Goal: Information Seeking & Learning: Check status

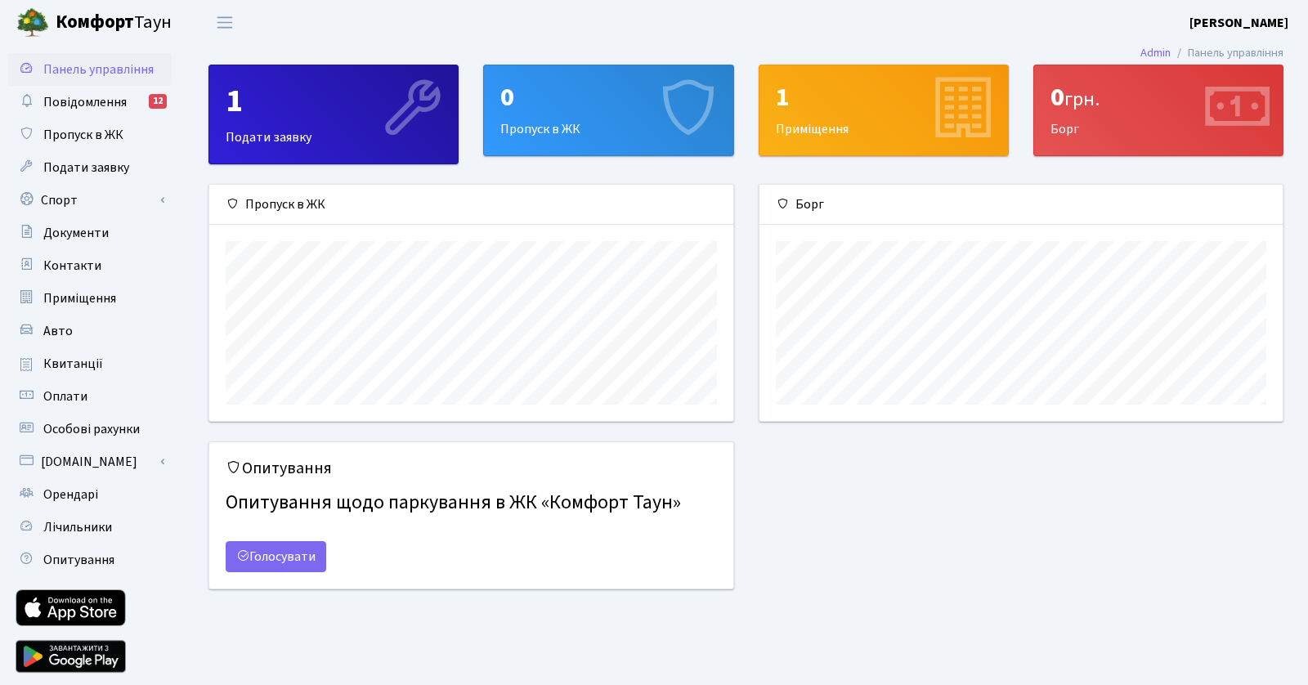
scroll to position [235, 524]
click at [69, 104] on span "Повідомлення" at bounding box center [84, 102] width 83 height 18
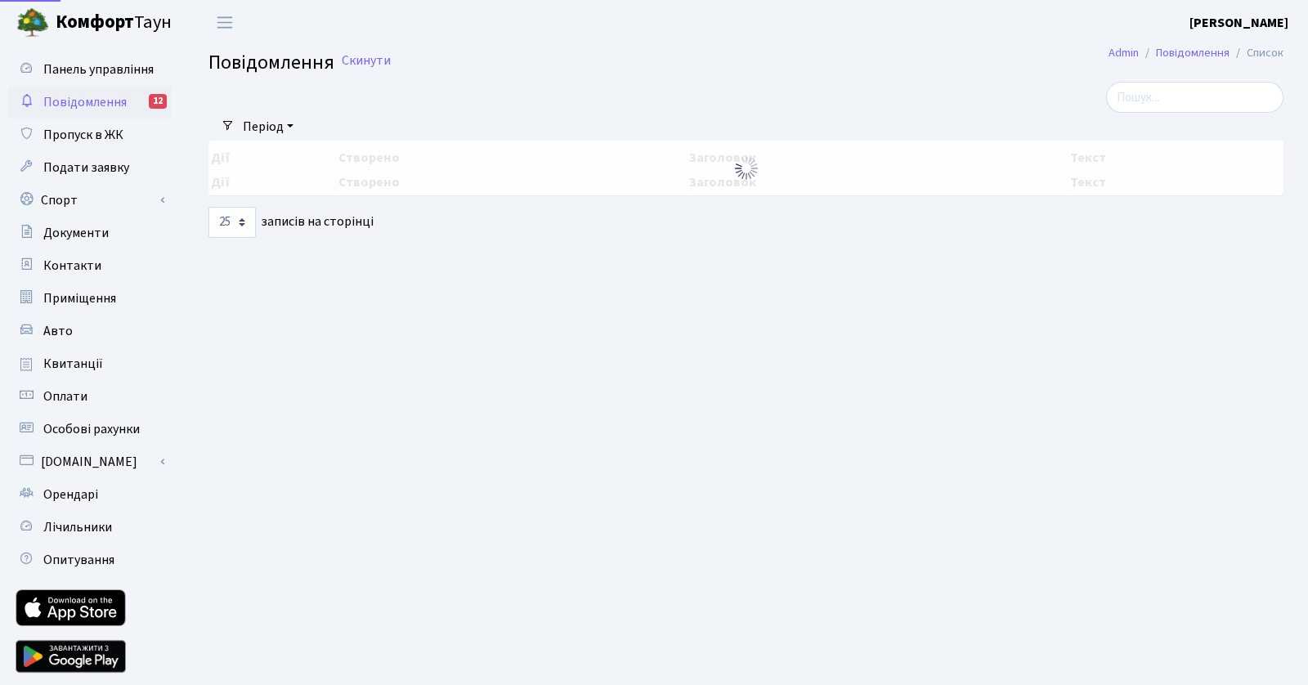
select select "25"
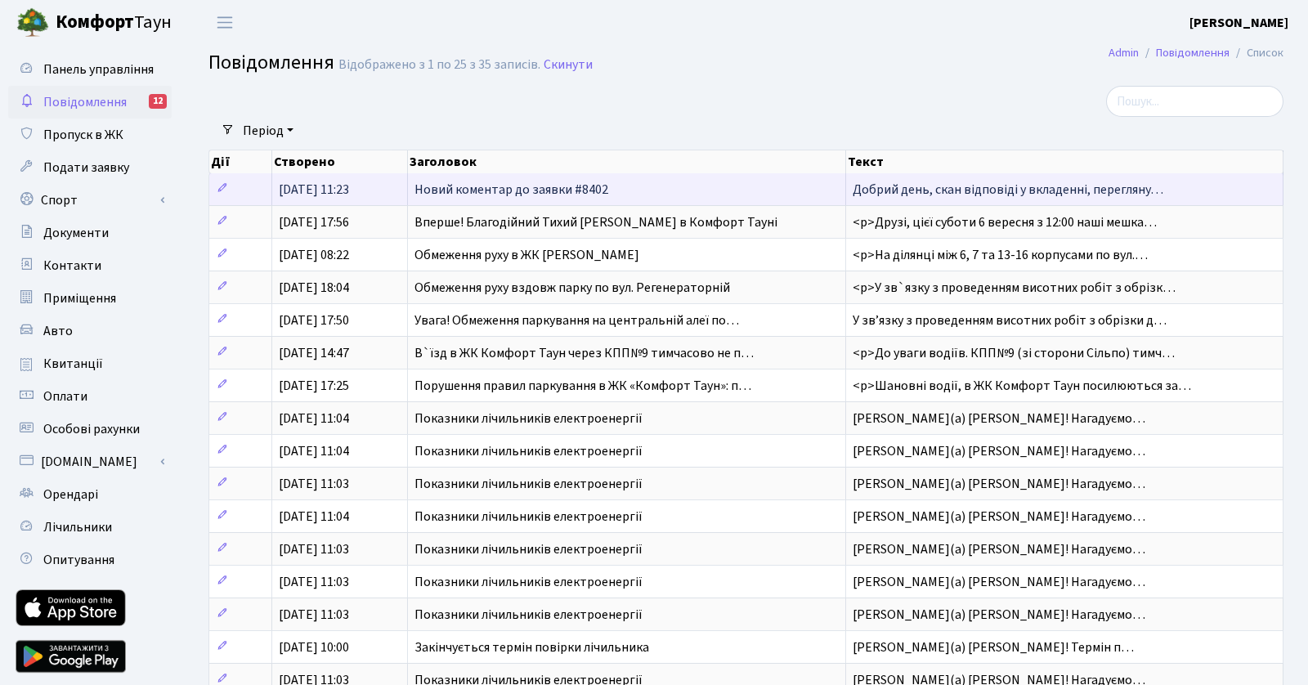
click at [381, 190] on td "01.10.2025, 11:23" at bounding box center [340, 189] width 136 height 32
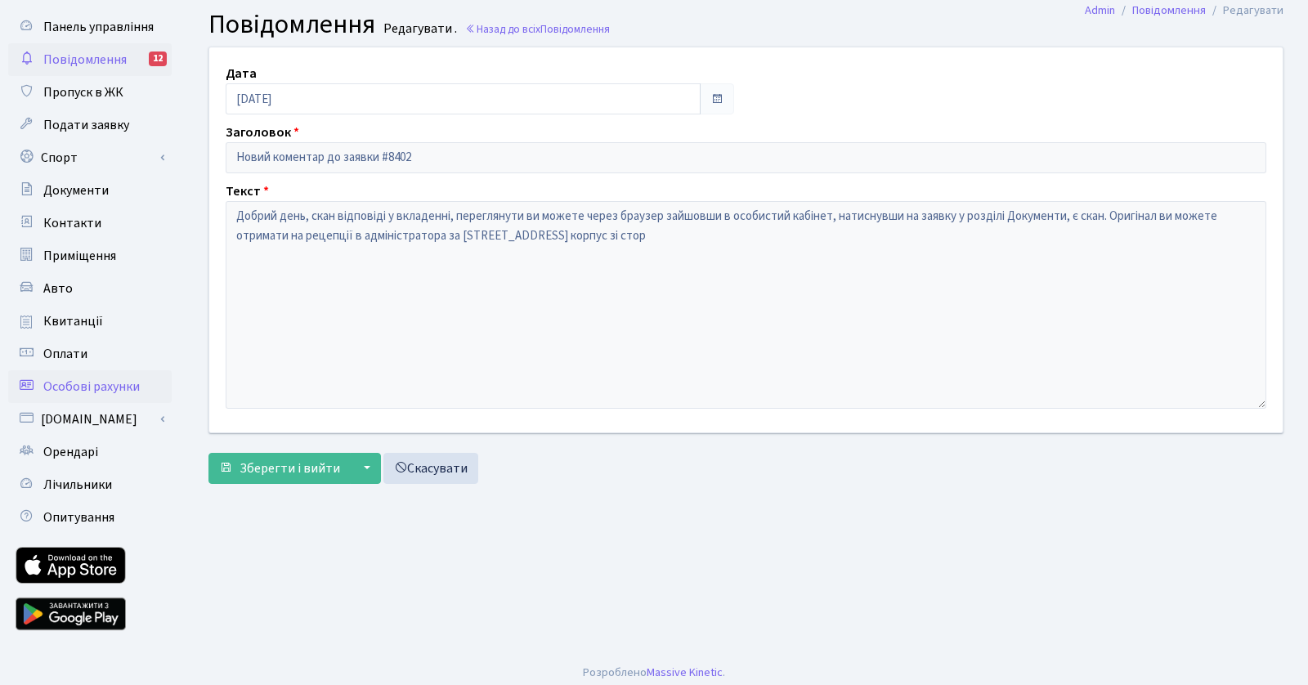
scroll to position [51, 0]
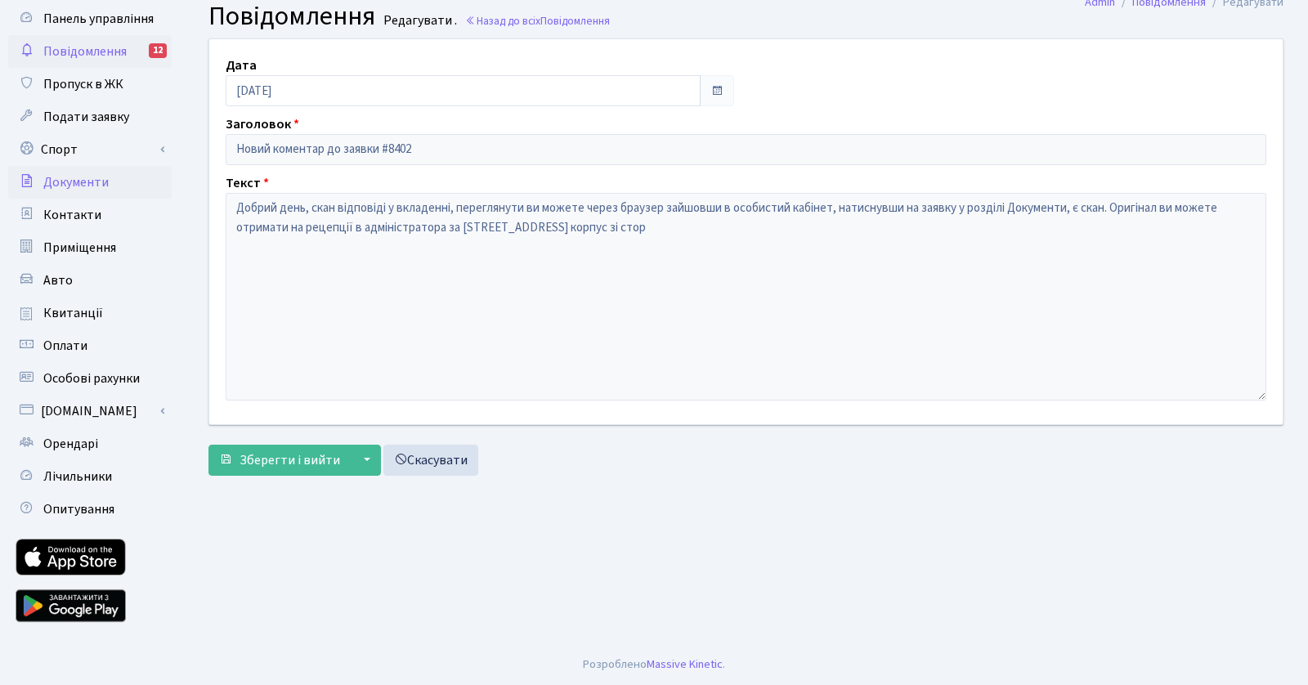
click at [132, 172] on link "Документи" at bounding box center [89, 182] width 163 height 33
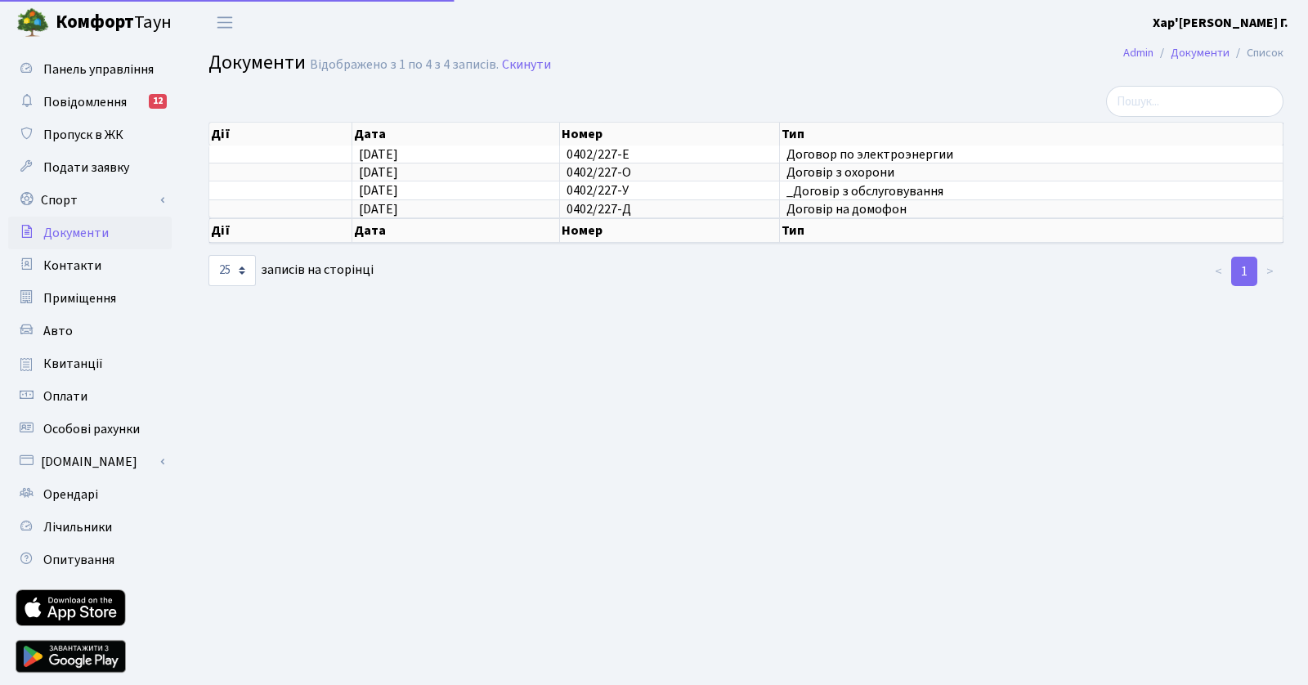
select select "25"
click at [134, 107] on link "Повідомлення 12" at bounding box center [89, 102] width 163 height 33
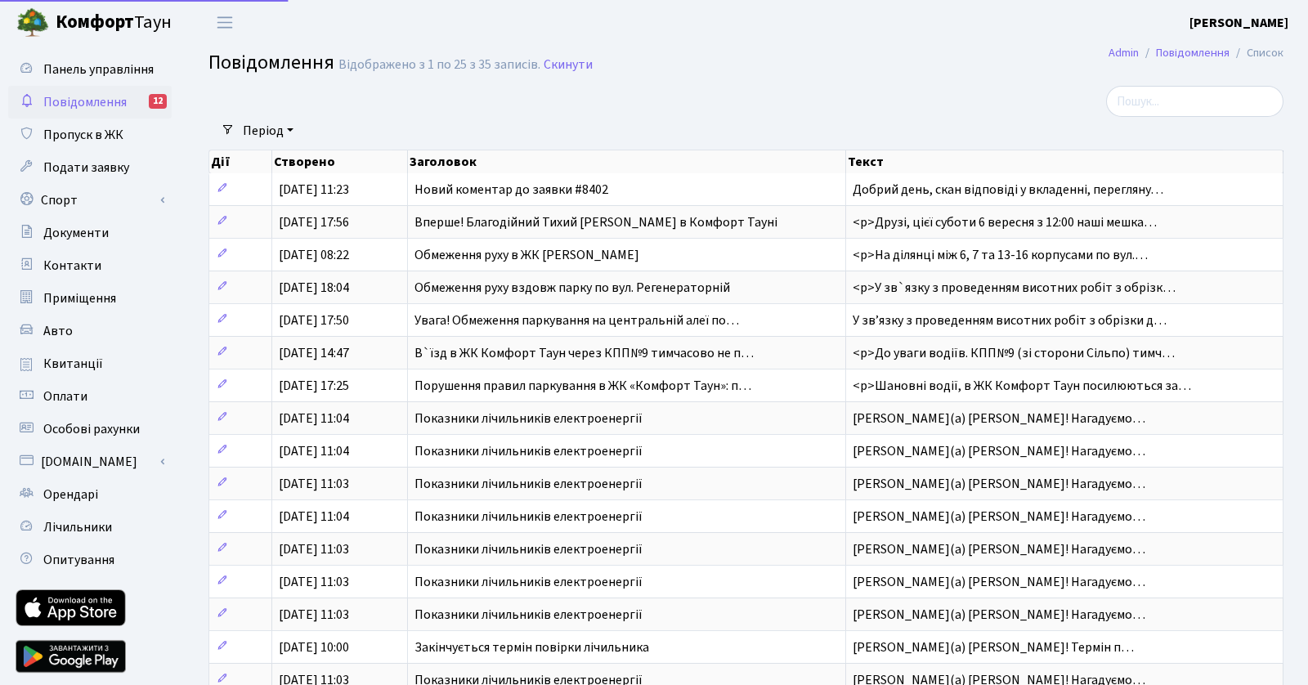
select select "25"
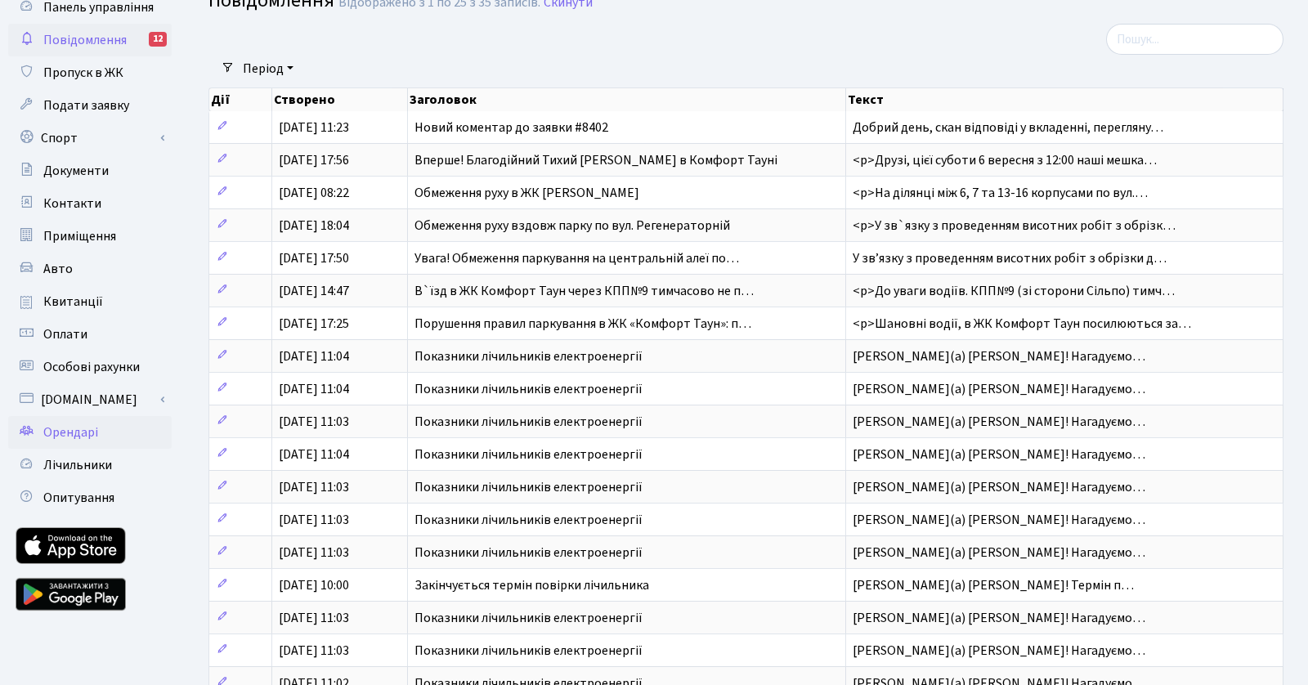
scroll to position [63, 0]
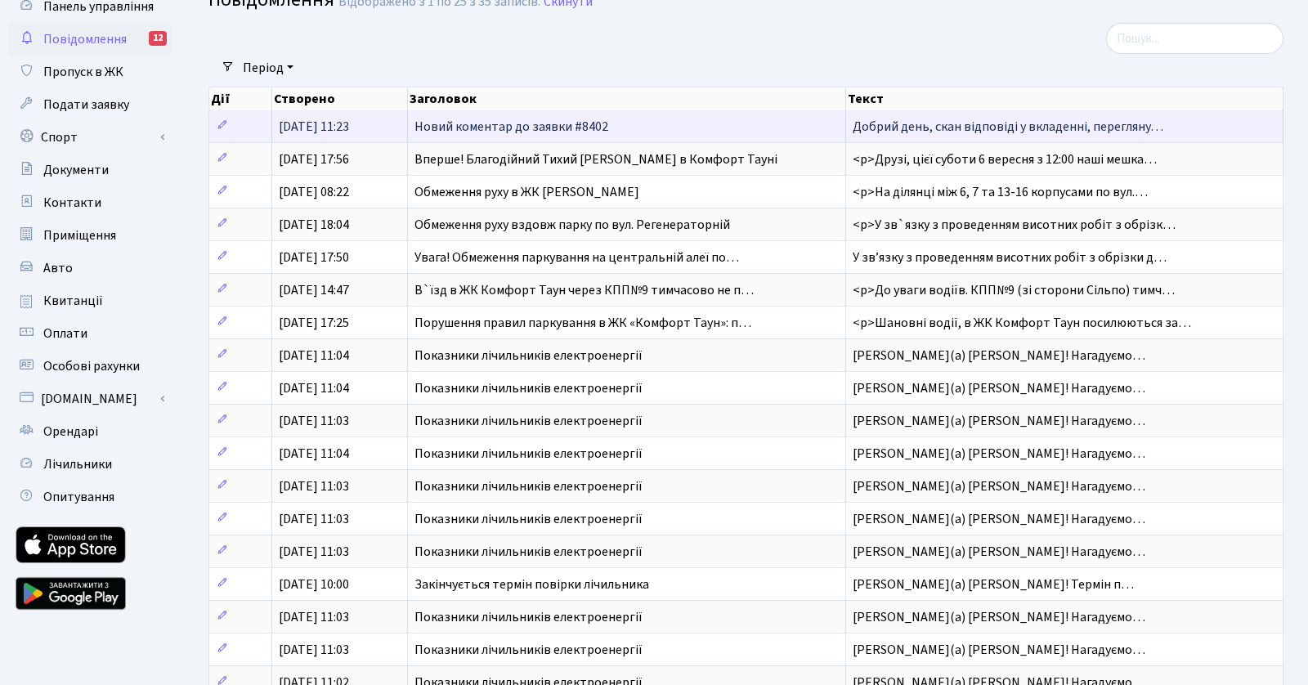
click at [462, 125] on span "Новий коментар до заявки #8402" at bounding box center [511, 127] width 194 height 18
